Goal: Find specific page/section: Find specific page/section

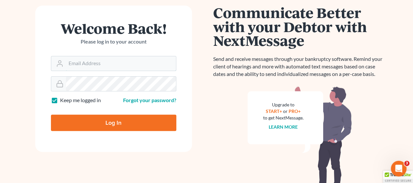
type input "[EMAIL_ADDRESS][DOMAIN_NAME]"
click at [84, 111] on div "Log In" at bounding box center [113, 120] width 125 height 22
click at [83, 123] on input "Log In" at bounding box center [113, 122] width 125 height 16
type input "Thinking..."
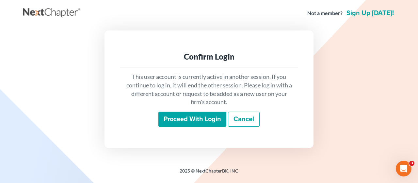
click at [172, 125] on input "Proceed with login" at bounding box center [192, 118] width 68 height 15
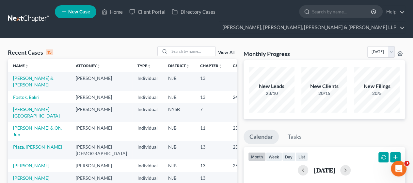
click at [352, 11] on input "search" at bounding box center [342, 12] width 60 height 12
type input "[PERSON_NAME]"
